Goal: Task Accomplishment & Management: Manage account settings

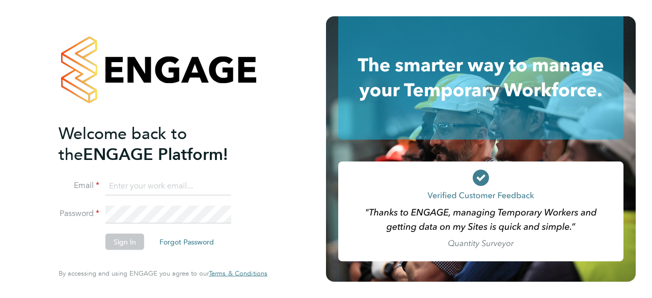
type input "Mark.pedrick@brightonandhovealbion.com"
click at [256, 138] on h2 "Welcome back to the ENGAGE Platform!" at bounding box center [158, 144] width 199 height 42
click at [139, 235] on button "Sign In" at bounding box center [124, 242] width 39 height 16
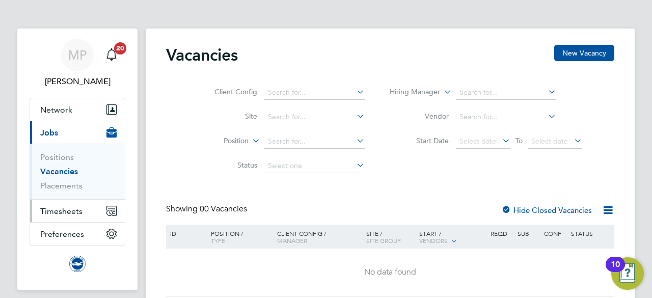
click at [75, 208] on span "Timesheets" at bounding box center [61, 211] width 42 height 10
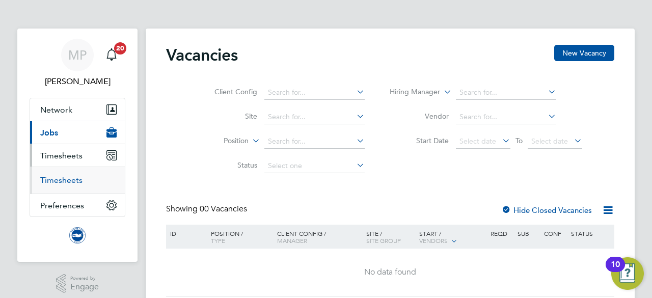
click at [69, 184] on link "Timesheets" at bounding box center [61, 180] width 42 height 10
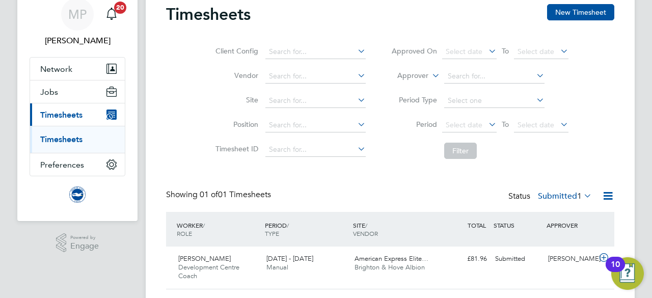
scroll to position [68, 0]
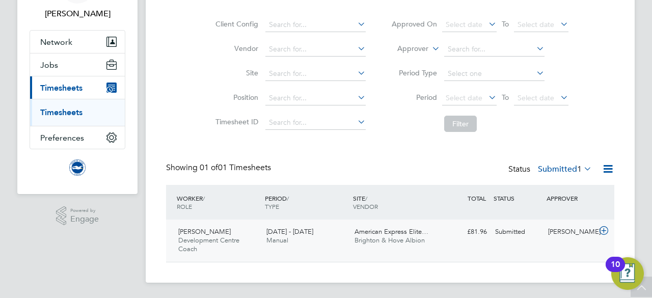
click at [375, 238] on span "Brighton & Hove Albion" at bounding box center [389, 240] width 70 height 9
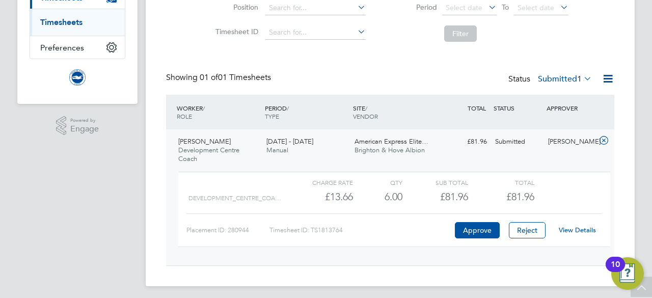
scroll to position [161, 0]
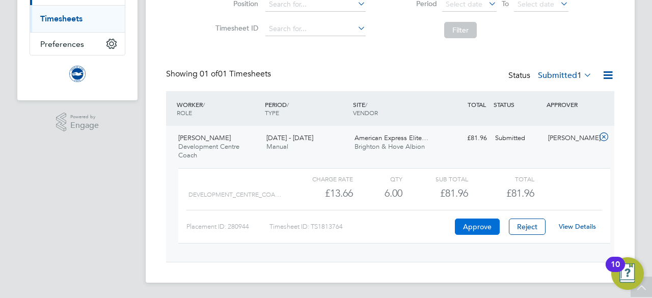
click at [487, 226] on button "Approve" at bounding box center [477, 226] width 45 height 16
click at [71, 15] on link "Timesheets" at bounding box center [61, 19] width 42 height 10
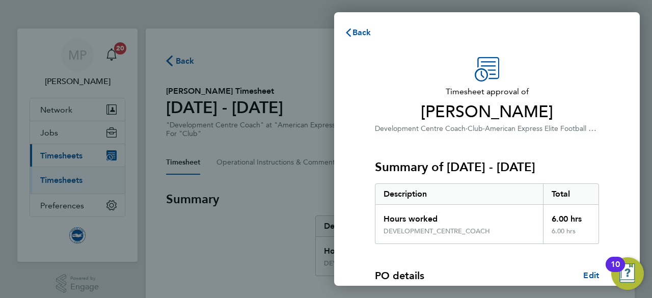
click at [581, 173] on h3 "Summary of [DATE] - [DATE]" at bounding box center [487, 167] width 224 height 16
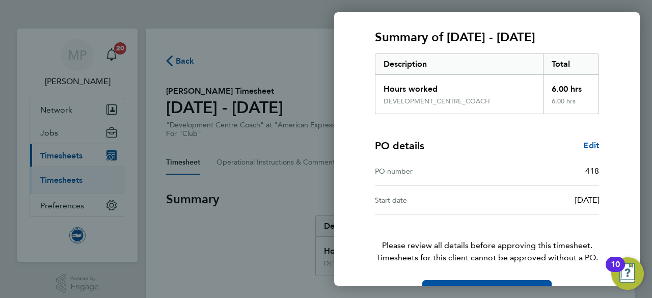
scroll to position [160, 0]
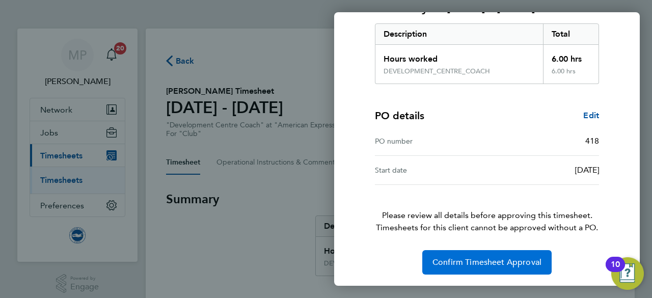
click at [498, 268] on button "Confirm Timesheet Approval" at bounding box center [486, 262] width 129 height 24
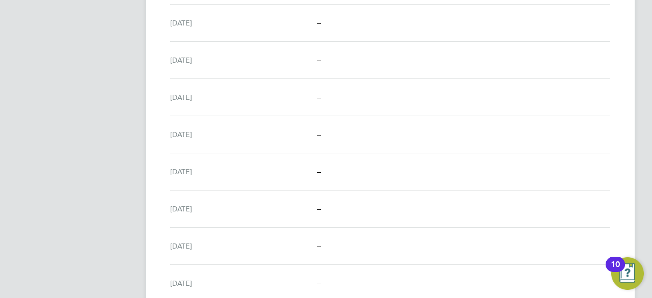
scroll to position [1239, 0]
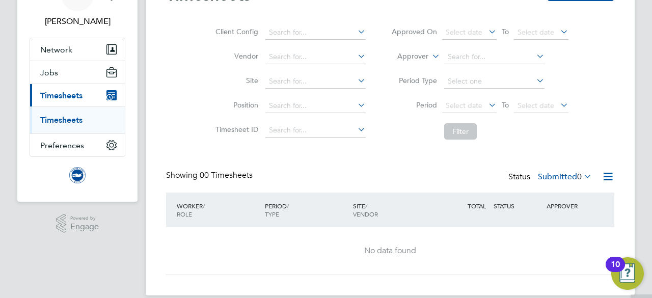
scroll to position [73, 0]
